Goal: Task Accomplishment & Management: Manage account settings

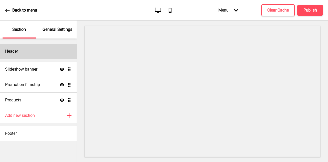
click at [32, 48] on div "Header" at bounding box center [38, 51] width 77 height 15
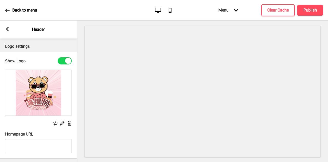
click at [10, 31] on div "Arrow left Header" at bounding box center [38, 30] width 77 height 18
click at [9, 30] on rect at bounding box center [7, 29] width 5 height 5
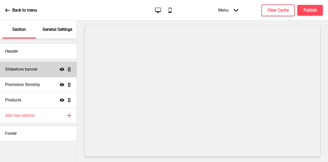
click at [33, 70] on h4 "Slideshow banner" at bounding box center [21, 69] width 32 height 6
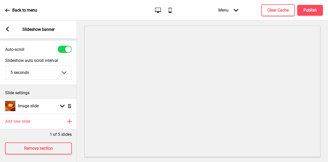
scroll to position [18, 0]
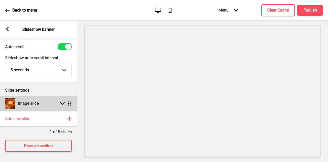
click at [33, 101] on h4 "Image slide" at bounding box center [28, 104] width 21 height 6
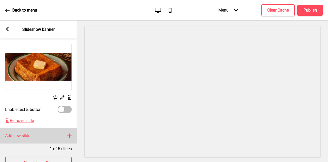
scroll to position [95, 0]
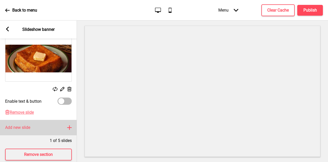
click at [32, 125] on div "Add new slide Plus" at bounding box center [38, 127] width 77 height 15
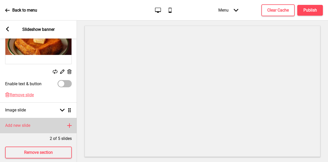
scroll to position [123, 0]
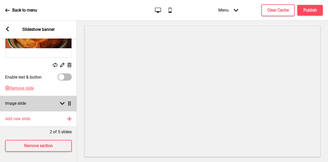
click at [51, 99] on div "Image slide Arrow down Drag" at bounding box center [38, 103] width 77 height 15
select select "right"
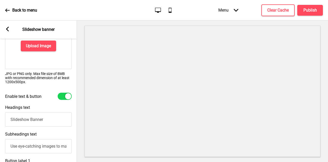
scroll to position [122, 0]
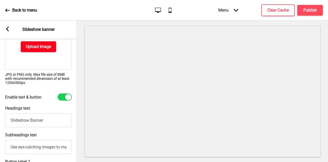
click at [34, 48] on h4 "Upload Image" at bounding box center [38, 47] width 25 height 6
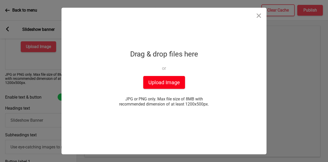
click at [157, 81] on button "Upload Image" at bounding box center [164, 82] width 42 height 13
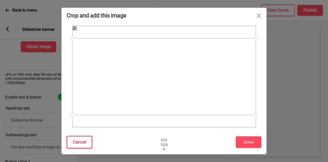
click at [78, 143] on button "Cancel" at bounding box center [80, 142] width 26 height 13
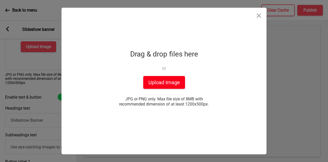
click at [157, 84] on button "Upload Image" at bounding box center [164, 82] width 42 height 13
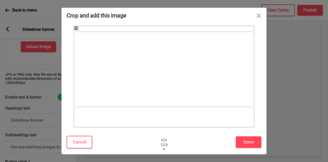
drag, startPoint x: 188, startPoint y: 71, endPoint x: 186, endPoint y: 63, distance: 7.3
click at [186, 63] on div at bounding box center [164, 69] width 181 height 75
drag, startPoint x: 200, startPoint y: 72, endPoint x: 196, endPoint y: 71, distance: 3.9
click at [196, 71] on div at bounding box center [164, 68] width 181 height 75
click at [246, 141] on button "Done" at bounding box center [249, 142] width 26 height 12
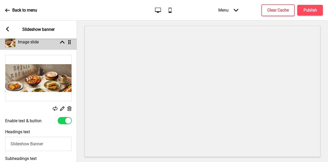
scroll to position [45, 0]
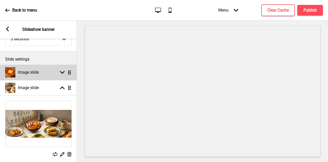
click at [63, 71] on rect at bounding box center [62, 72] width 5 height 5
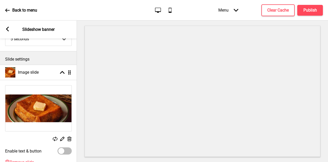
click at [68, 140] on icon at bounding box center [69, 138] width 4 height 5
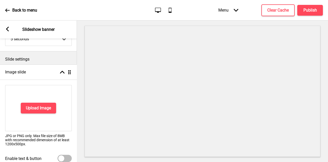
click at [68, 73] on ul "Image slide Arrow up Drag Upload Image JPG or PNG only. Max file size of 8MB wi…" at bounding box center [38, 129] width 77 height 128
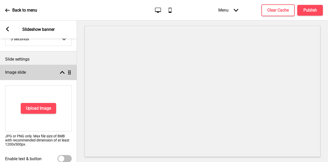
click at [62, 73] on rect at bounding box center [62, 72] width 5 height 5
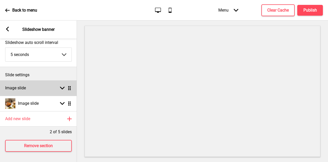
scroll to position [33, 0]
click at [50, 84] on div "Image slide Arrow down Drag" at bounding box center [38, 87] width 77 height 15
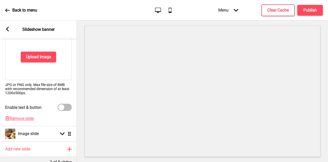
scroll to position [122, 0]
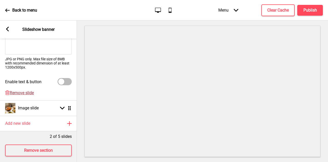
click at [29, 94] on span "Remove slide" at bounding box center [22, 92] width 24 height 5
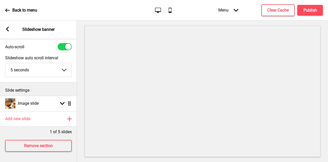
scroll to position [0, 0]
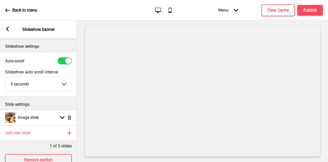
click at [57, 85] on select "5 seconds 6 seconds 7 seconds 8 seconds 9 seconds 10 seconds" at bounding box center [38, 84] width 66 height 14
click at [68, 61] on div at bounding box center [68, 61] width 6 height 6
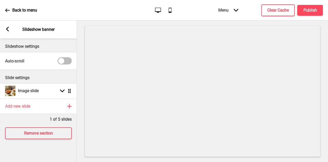
click at [66, 62] on div at bounding box center [65, 60] width 14 height 7
checkbox input "true"
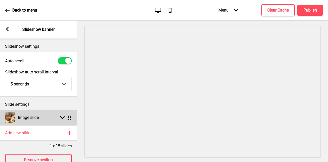
click at [60, 114] on div "Image slide Arrow down Drag" at bounding box center [38, 117] width 77 height 15
select select "right"
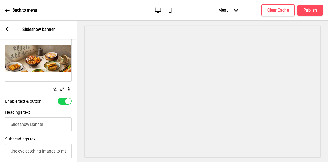
scroll to position [103, 0]
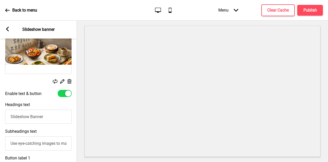
click at [67, 95] on div at bounding box center [68, 93] width 6 height 6
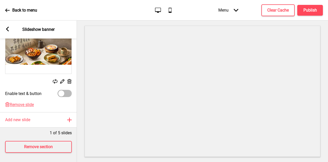
click at [67, 95] on div at bounding box center [65, 93] width 14 height 7
checkbox input "true"
select select "right"
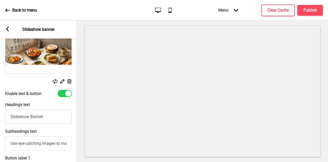
click at [67, 95] on div at bounding box center [68, 93] width 6 height 6
checkbox input "false"
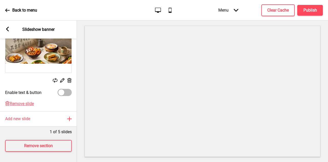
scroll to position [107, 0]
click at [7, 31] on rect at bounding box center [7, 29] width 5 height 5
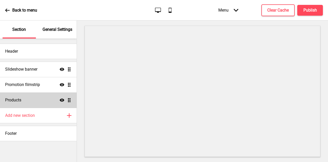
click at [28, 102] on div "Products Show Drag" at bounding box center [38, 99] width 77 height 15
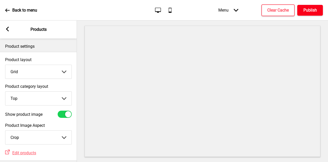
click at [302, 12] on button "Publish" at bounding box center [310, 10] width 26 height 11
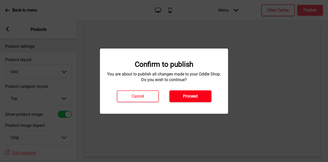
click at [186, 94] on h4 "Proceed" at bounding box center [190, 96] width 15 height 6
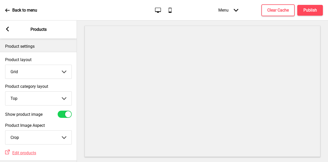
click at [8, 10] on icon at bounding box center [7, 9] width 4 height 3
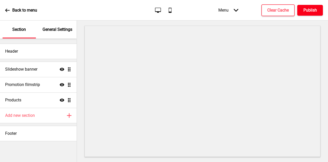
click at [311, 10] on h4 "Publish" at bounding box center [311, 10] width 14 height 6
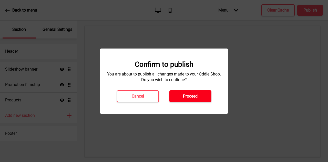
click at [190, 95] on h4 "Proceed" at bounding box center [190, 96] width 15 height 6
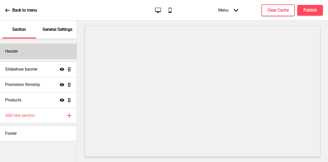
click at [42, 52] on div "Header" at bounding box center [38, 51] width 77 height 15
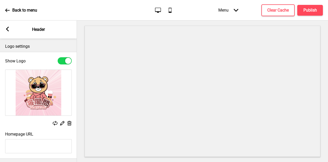
click at [12, 34] on div "Arrow left Header" at bounding box center [38, 30] width 77 height 18
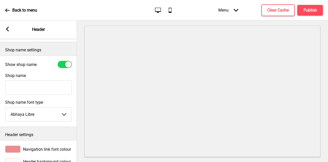
scroll to position [128, 0]
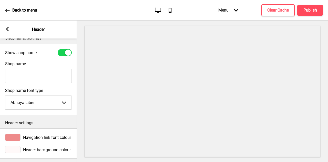
click at [32, 75] on input "Shop name" at bounding box center [38, 76] width 67 height 14
click at [32, 76] on input "Shop name" at bounding box center [38, 76] width 67 height 14
click at [34, 103] on select "Abhaya Libre Abril Fatface Adobe Garamond Pro Arimo Arsenal Arvo Berkshire Swas…" at bounding box center [38, 103] width 66 height 14
click at [50, 101] on select "Abhaya Libre Abril Fatface Adobe Garamond Pro Arimo Arsenal Arvo Berkshire Swas…" at bounding box center [38, 103] width 66 height 14
click at [7, 29] on icon at bounding box center [7, 29] width 3 height 5
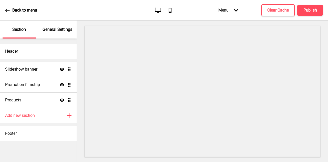
click at [8, 11] on icon at bounding box center [7, 10] width 5 height 5
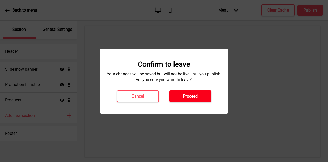
click at [187, 97] on h4 "Proceed" at bounding box center [190, 96] width 15 height 6
